Goal: Navigation & Orientation: Find specific page/section

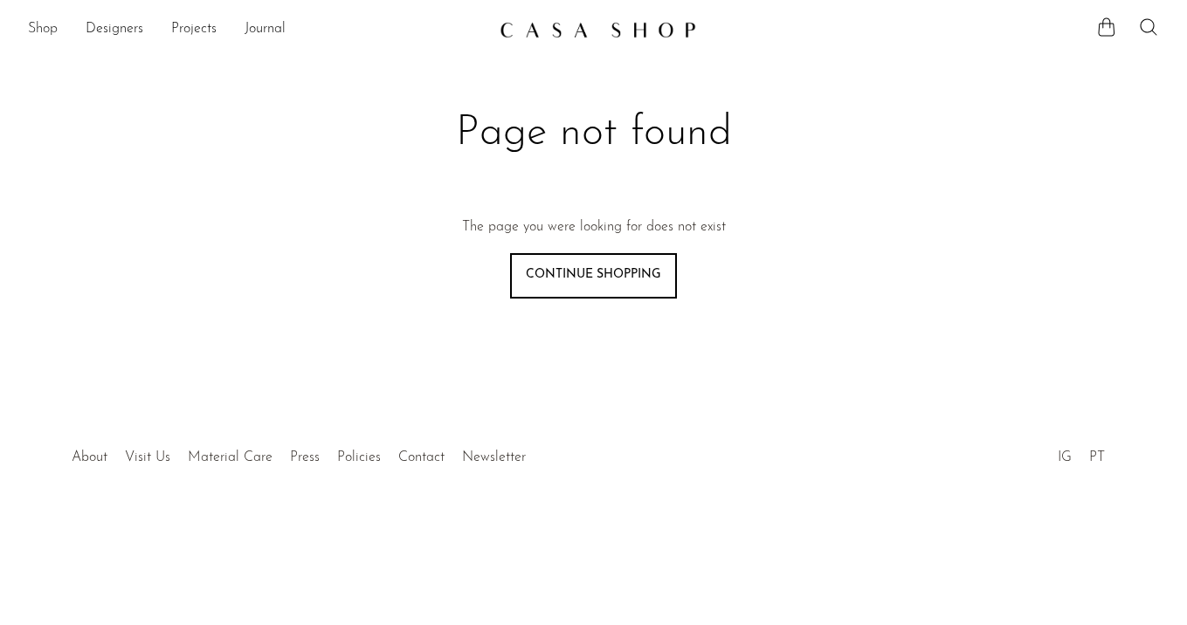
click at [33, 23] on link "Shop" at bounding box center [43, 29] width 30 height 23
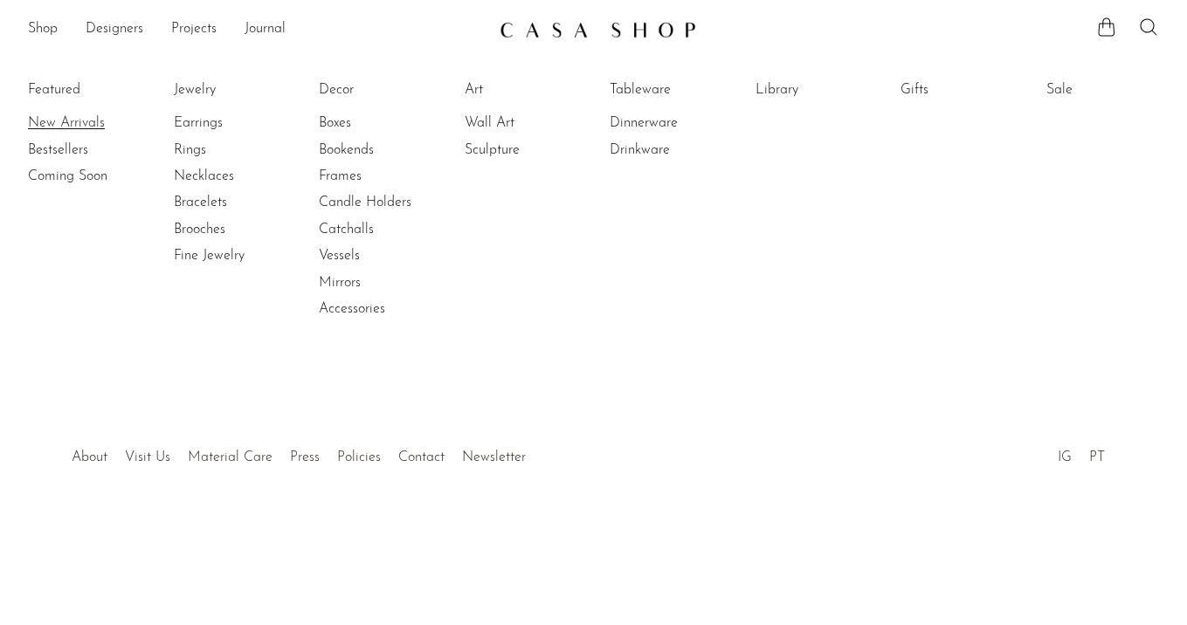
click at [79, 121] on link "New Arrivals" at bounding box center [93, 123] width 131 height 19
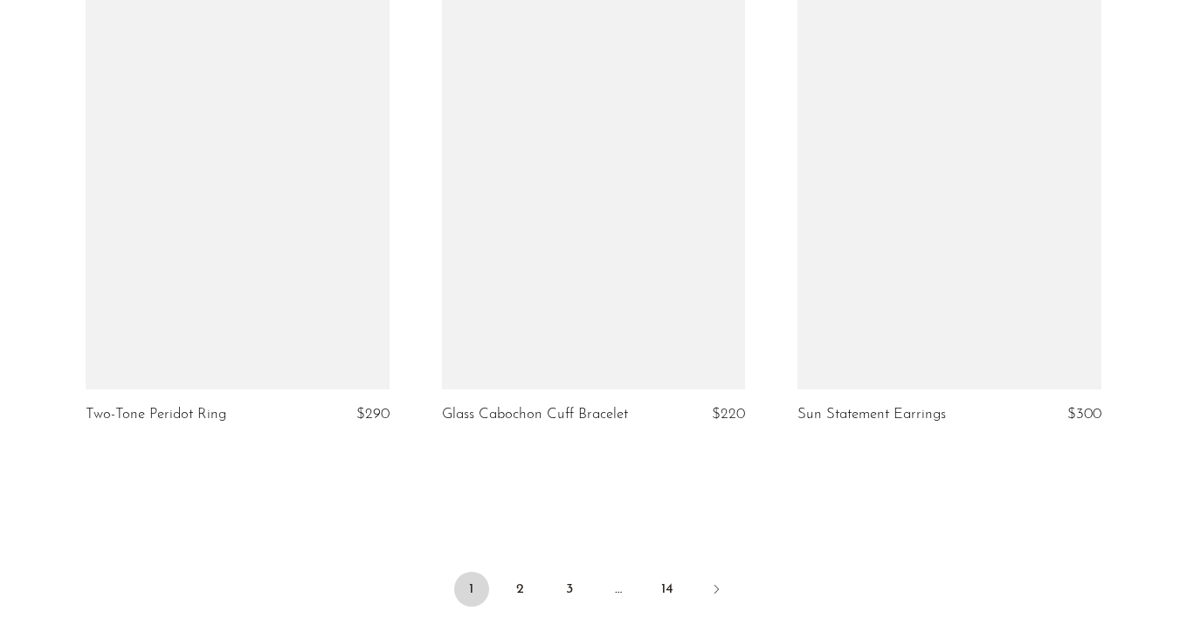
scroll to position [6049, 0]
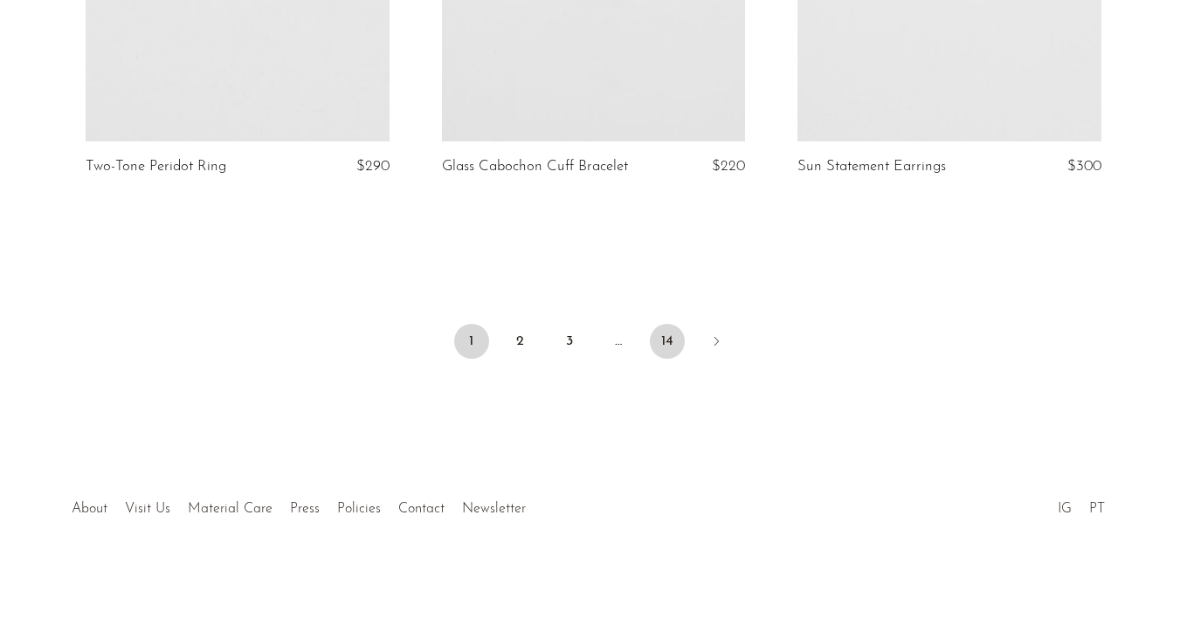
click at [674, 334] on link "14" at bounding box center [667, 341] width 35 height 35
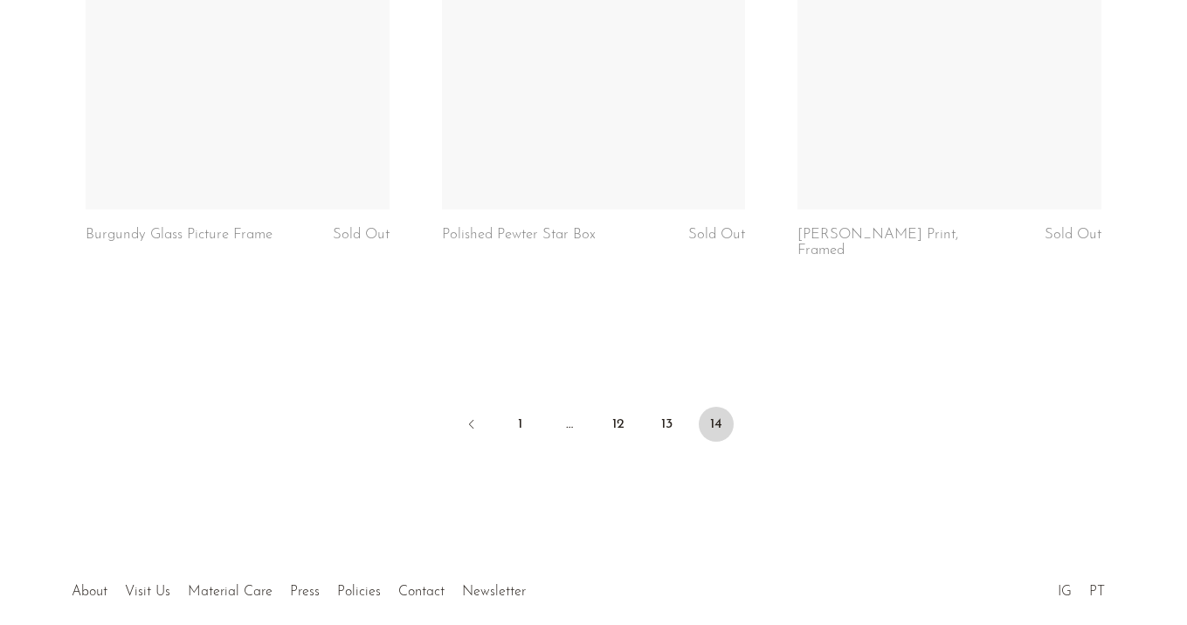
scroll to position [3473, 0]
